Goal: Information Seeking & Learning: Ask a question

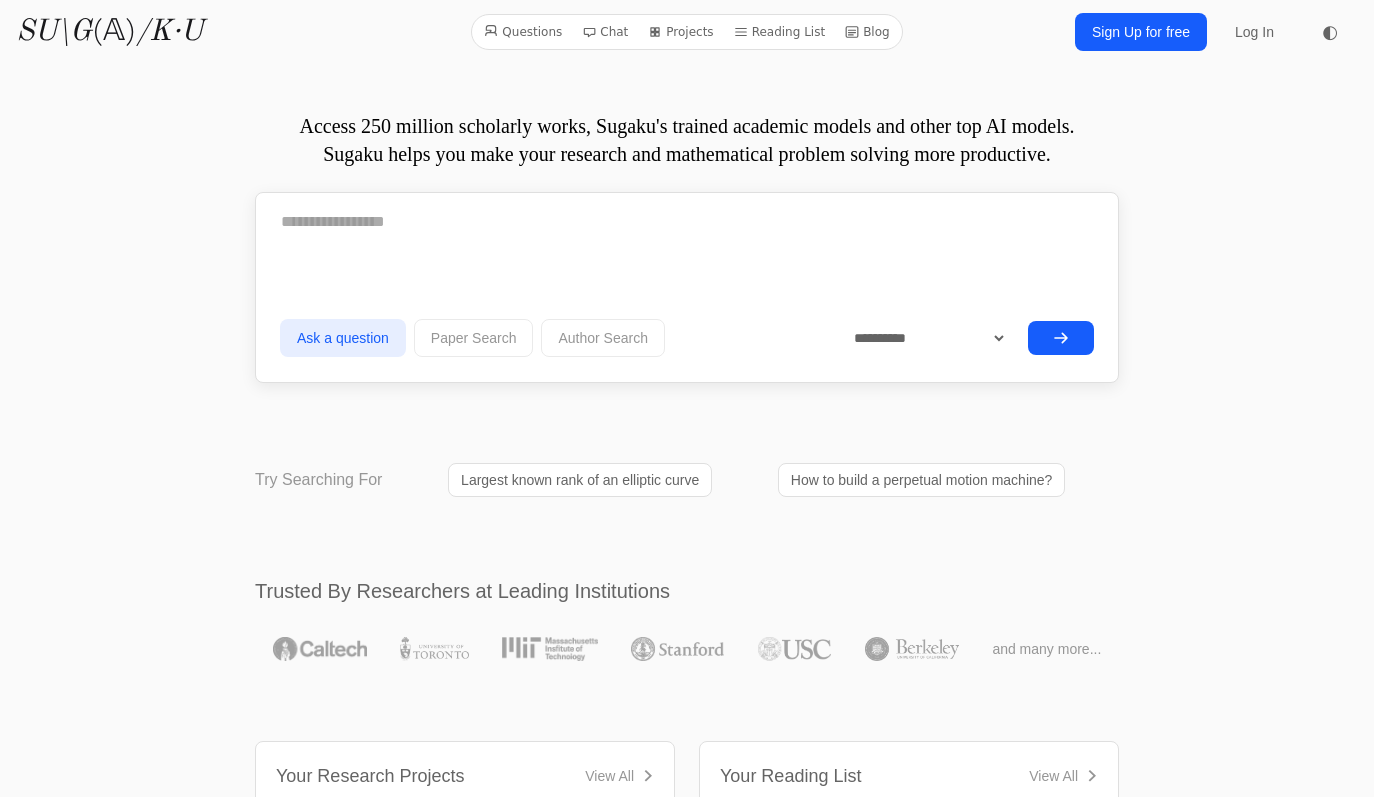
click at [457, 247] on textarea at bounding box center [687, 222] width 814 height 50
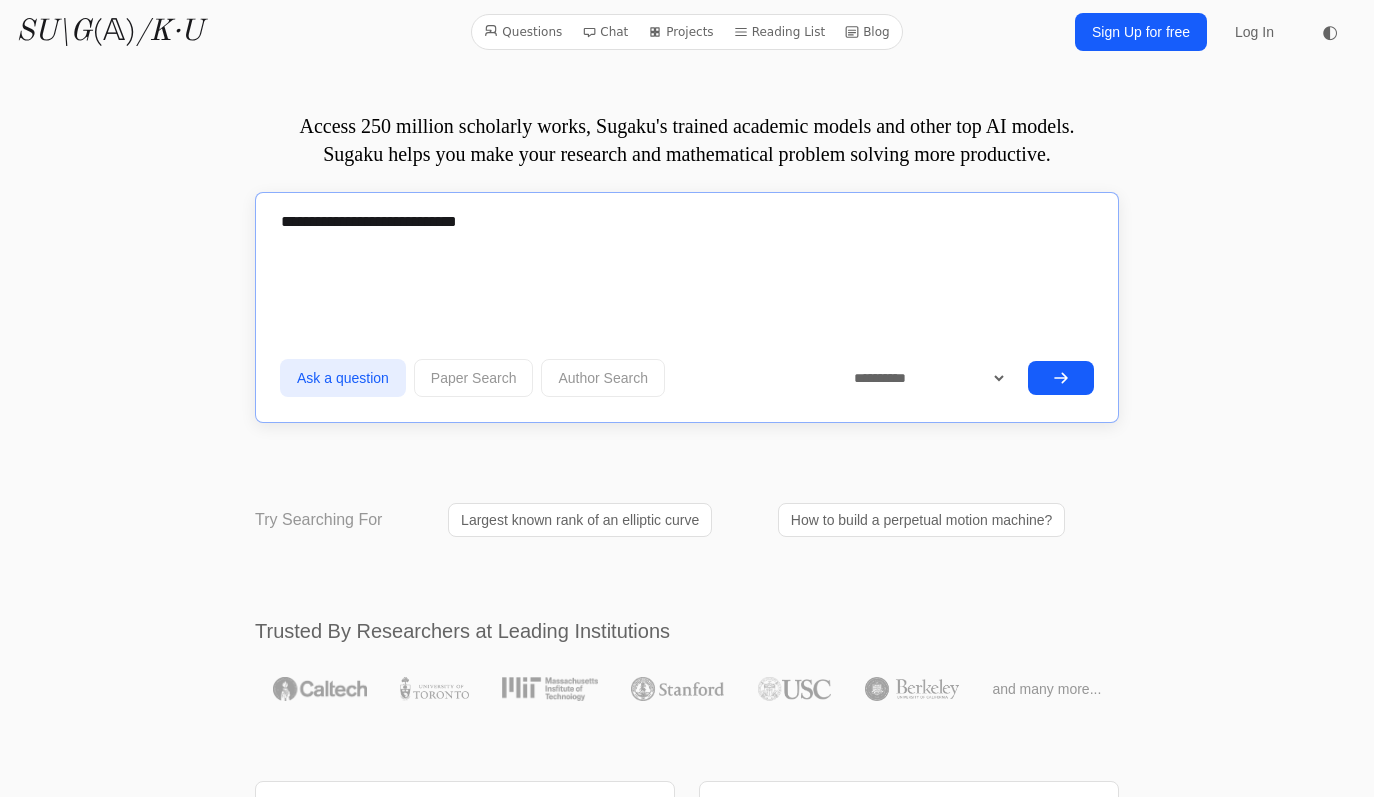
type textarea "**********"
click at [283, 397] on button "Ask a question" at bounding box center [343, 378] width 126 height 38
click at [1094, 395] on button "submit" at bounding box center [1061, 378] width 66 height 34
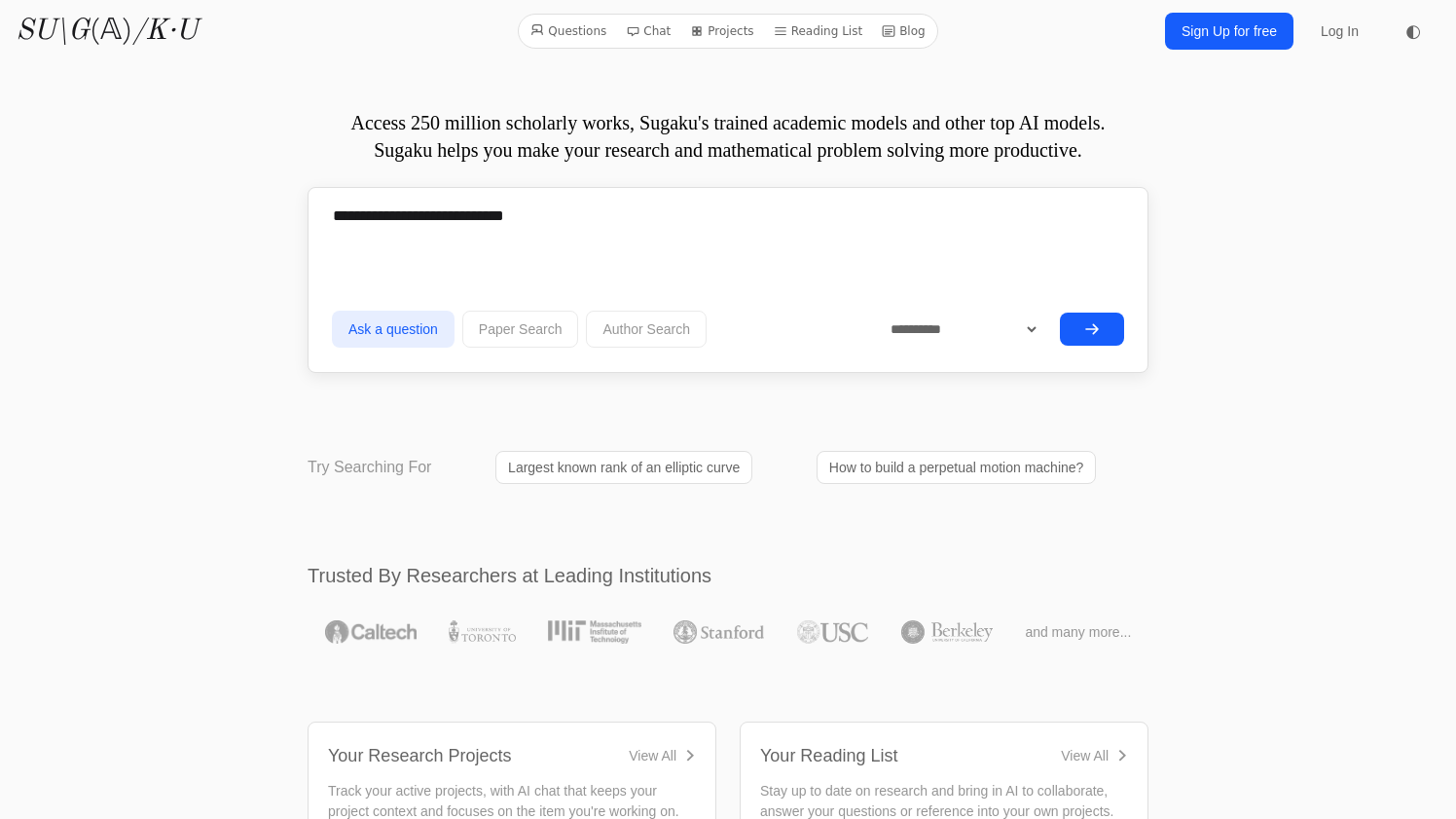
click at [1124, 346] on button "submit" at bounding box center [1092, 329] width 64 height 33
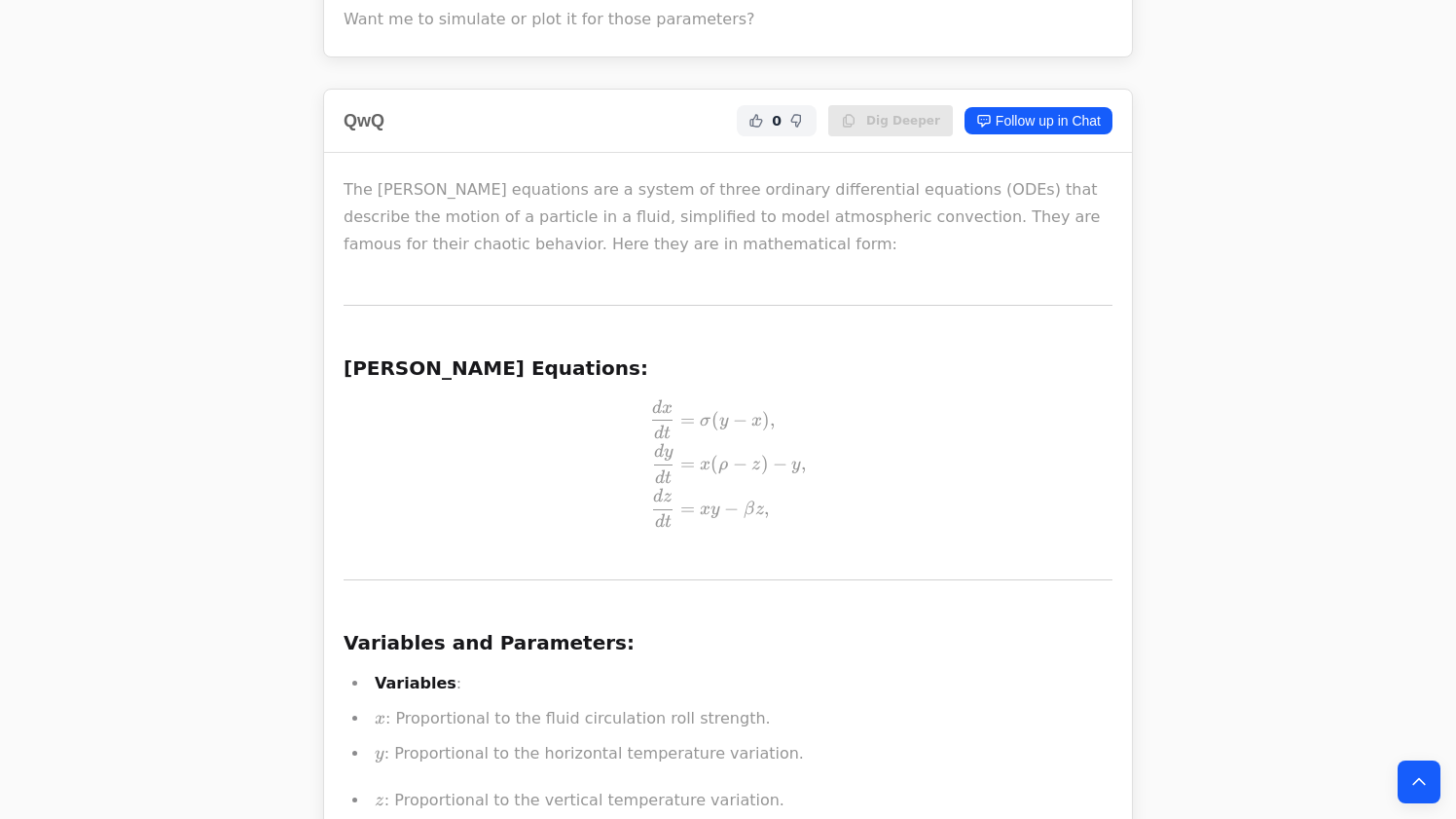
scroll to position [5497, 0]
